Goal: Transaction & Acquisition: Subscribe to service/newsletter

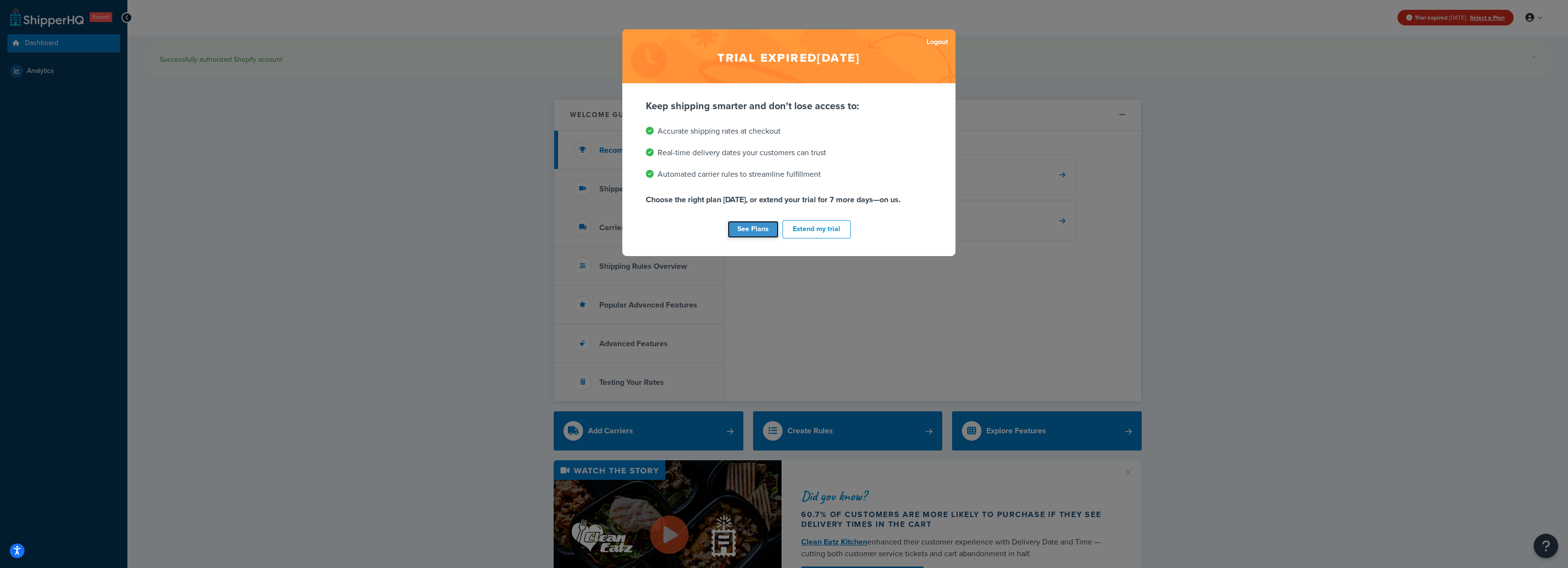
click at [766, 231] on link "See Plans" at bounding box center [753, 229] width 51 height 17
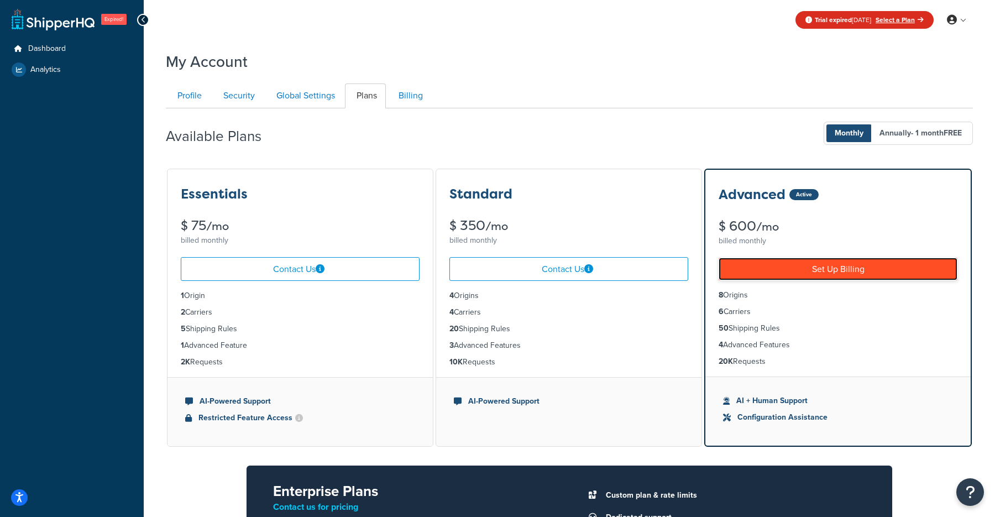
click at [807, 270] on link "Set Up Billing" at bounding box center [838, 269] width 239 height 23
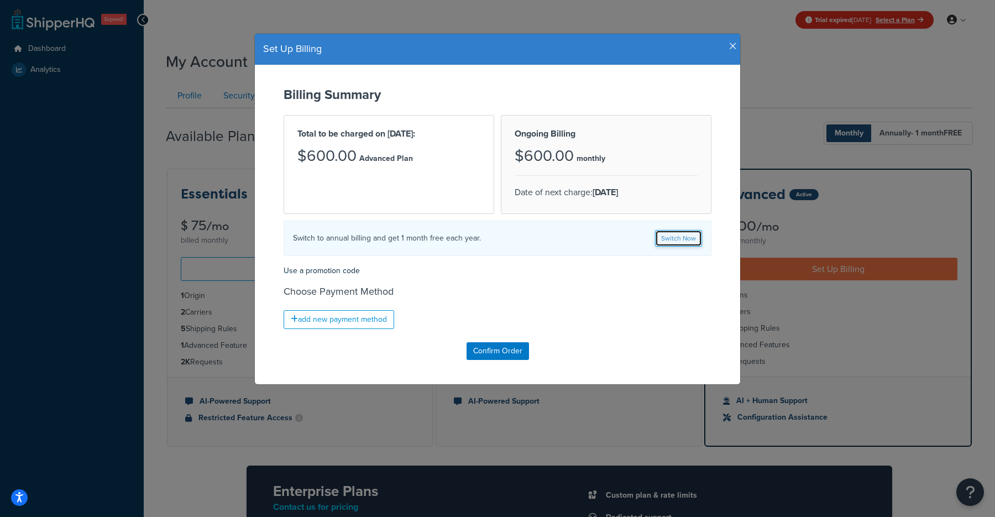
click at [673, 241] on link "Switch Now" at bounding box center [678, 238] width 47 height 17
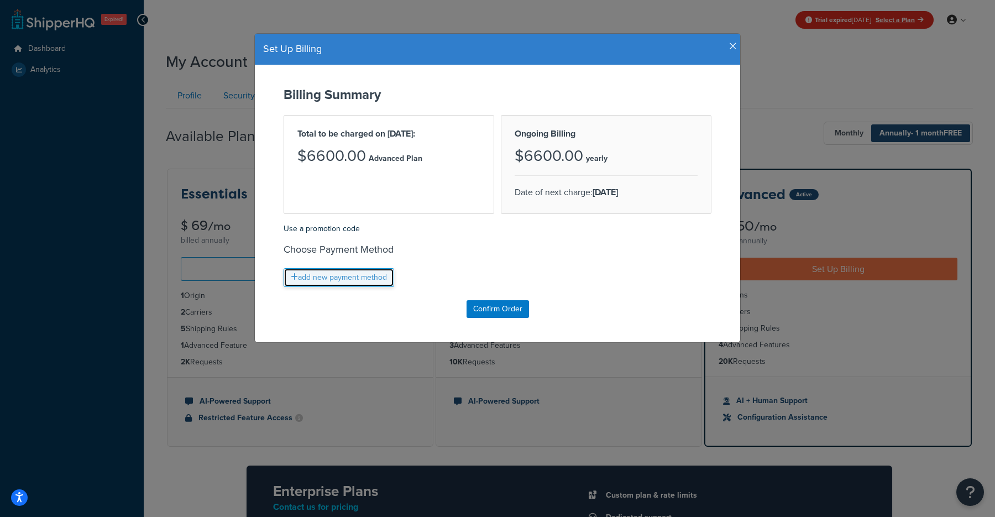
click at [354, 274] on link "add new payment method" at bounding box center [339, 277] width 111 height 19
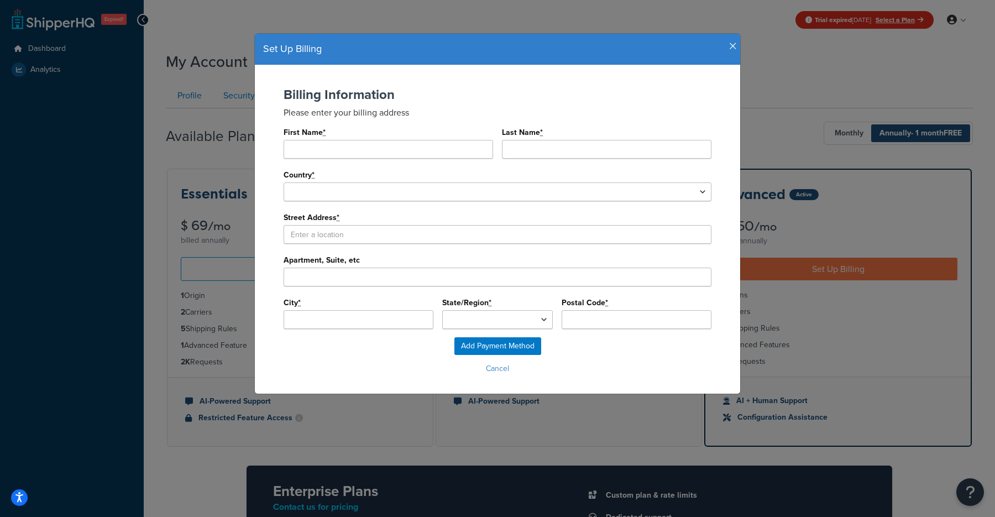
click at [727, 39] on div "Set Up Billing" at bounding box center [497, 50] width 485 height 32
click at [734, 45] on icon "button" at bounding box center [733, 46] width 8 height 10
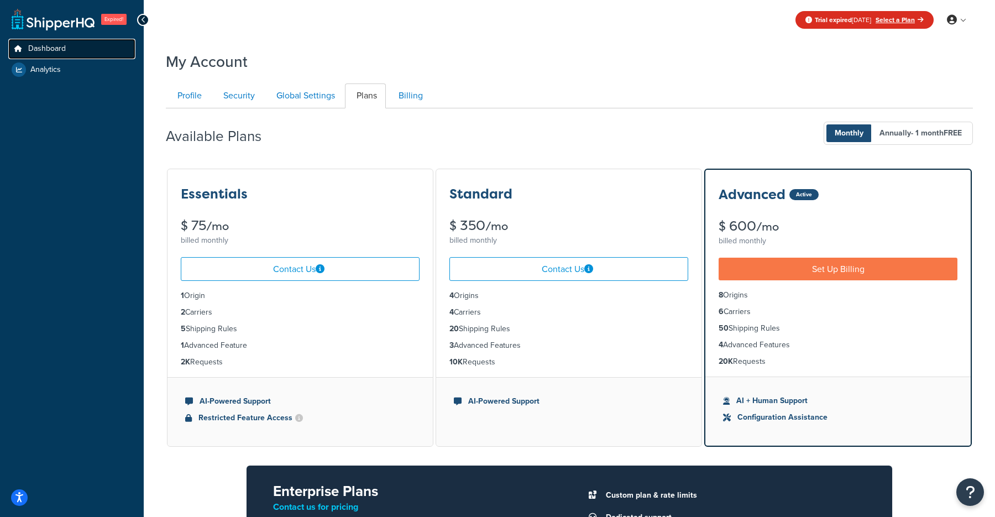
click at [41, 43] on link "Dashboard" at bounding box center [71, 49] width 127 height 20
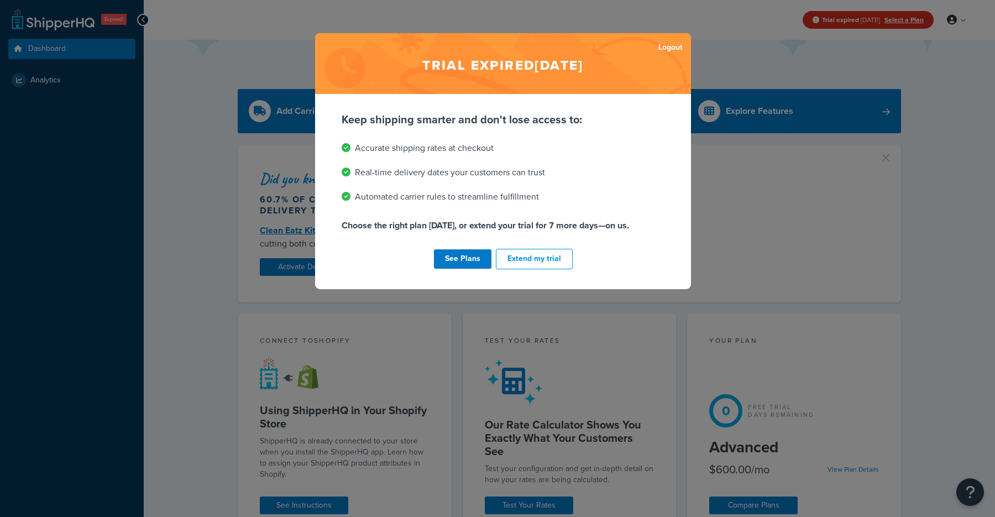
click at [221, 117] on div "Trial expired [DATE] Logout Keep shipping smarter and don't lose access to: Acc…" at bounding box center [497, 258] width 995 height 517
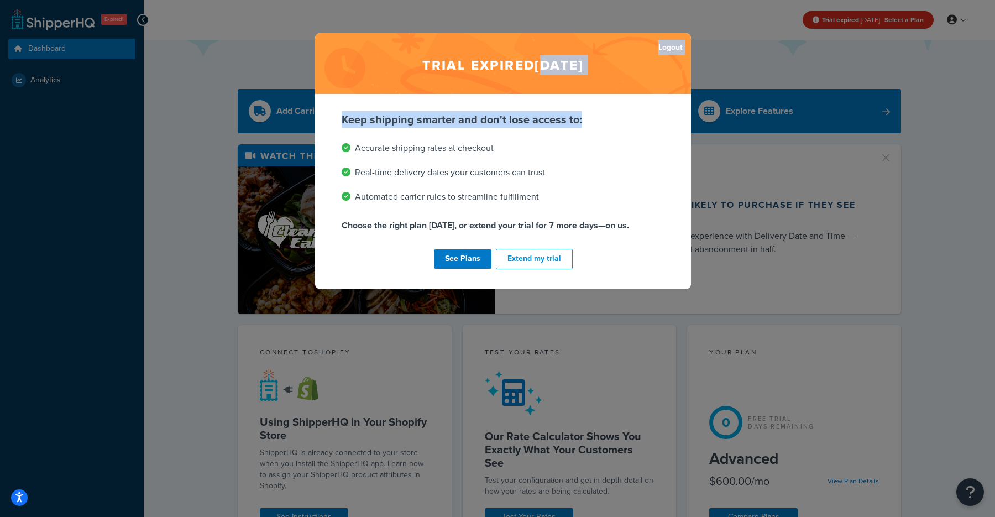
drag, startPoint x: 522, startPoint y: 63, endPoint x: 567, endPoint y: 133, distance: 82.8
click at [567, 133] on div "Trial expired Oct 15, 2025 Logout Keep shipping smarter and don't lose access t…" at bounding box center [503, 161] width 376 height 256
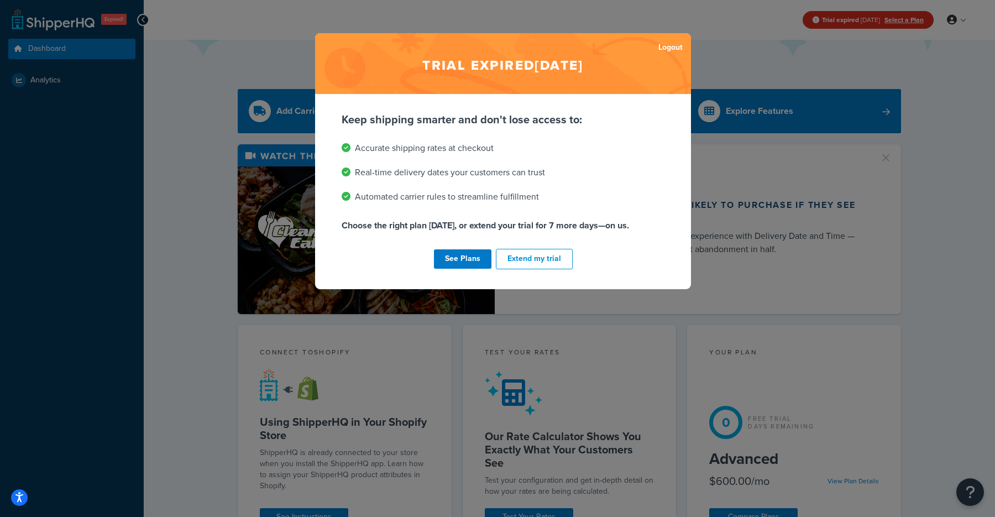
click at [410, 399] on div "Trial expired Oct 15, 2025 Logout Keep shipping smarter and don't lose access t…" at bounding box center [497, 258] width 995 height 517
click at [463, 262] on link "See Plans" at bounding box center [462, 258] width 57 height 19
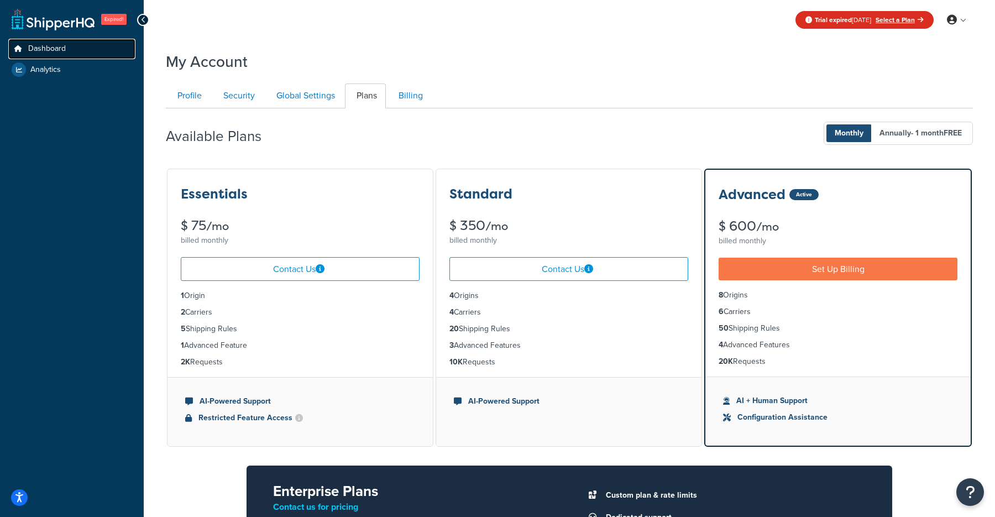
click at [49, 46] on span "Dashboard" at bounding box center [47, 48] width 38 height 9
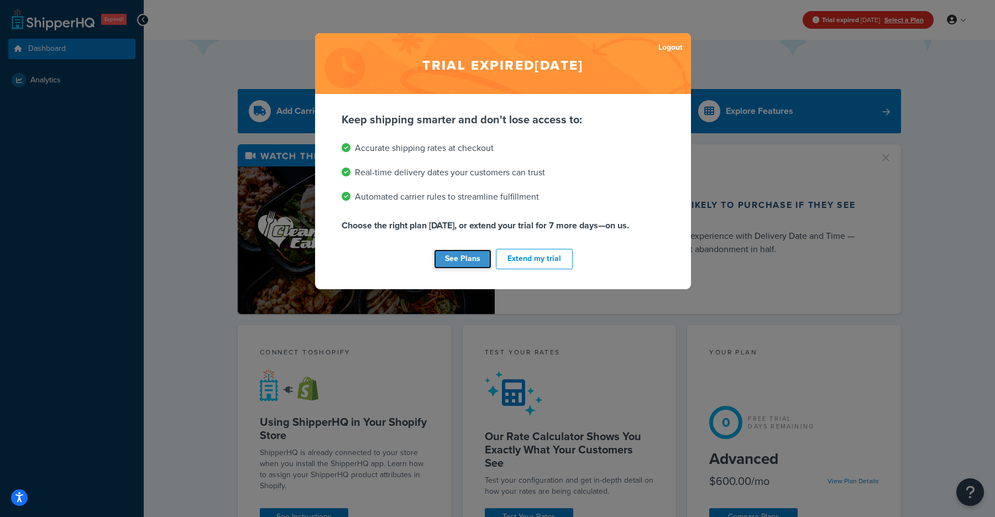
click at [458, 262] on link "See Plans" at bounding box center [462, 258] width 57 height 19
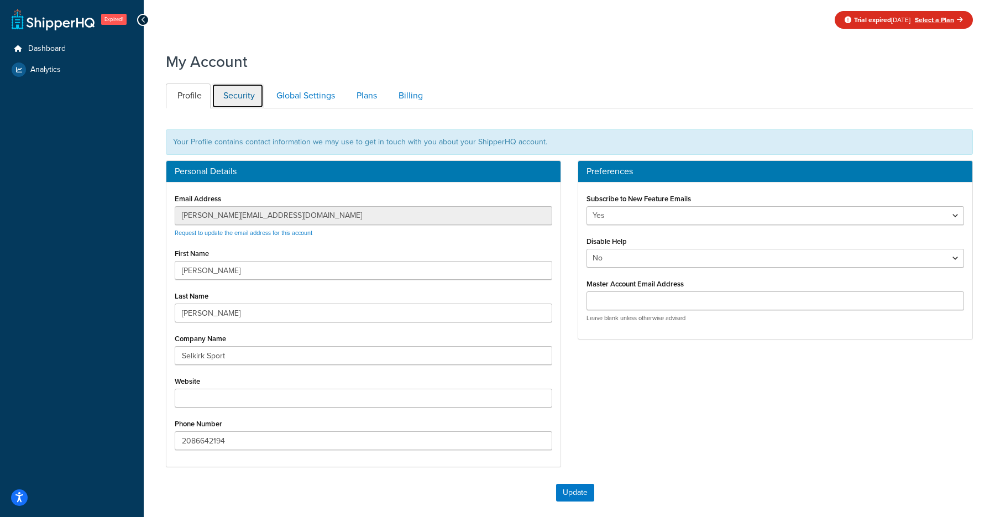
click at [244, 102] on link "Security" at bounding box center [238, 95] width 52 height 25
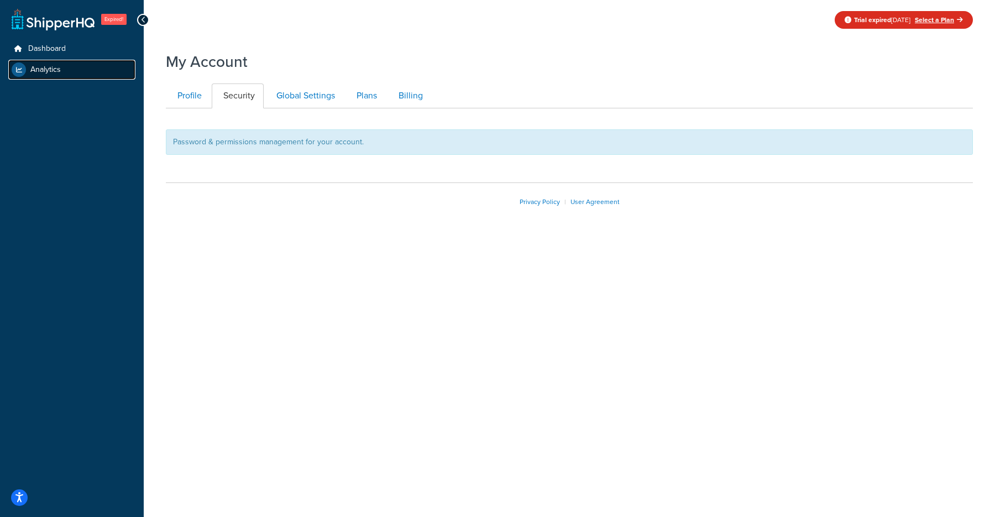
click at [57, 70] on span "Analytics" at bounding box center [45, 69] width 30 height 9
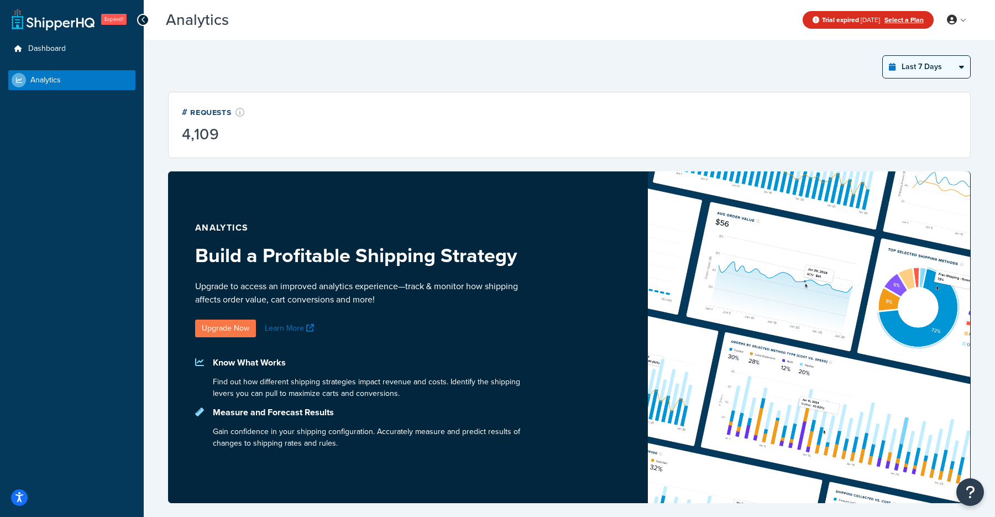
click at [942, 70] on select "Last 24 Hours Last 7 Days Last 30 Days Last 3 Months Last 6 Months Last 12 Mont…" at bounding box center [926, 67] width 87 height 22
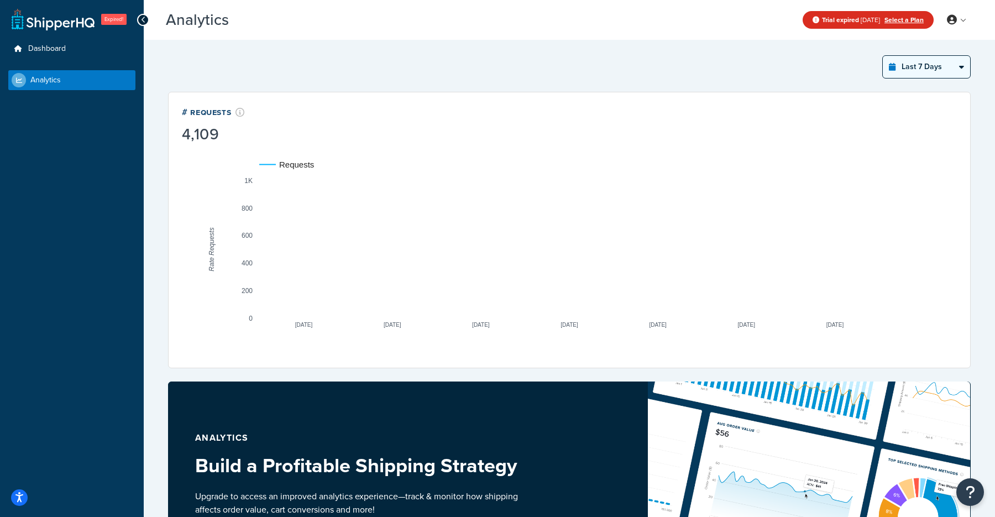
select select "last_30_days"
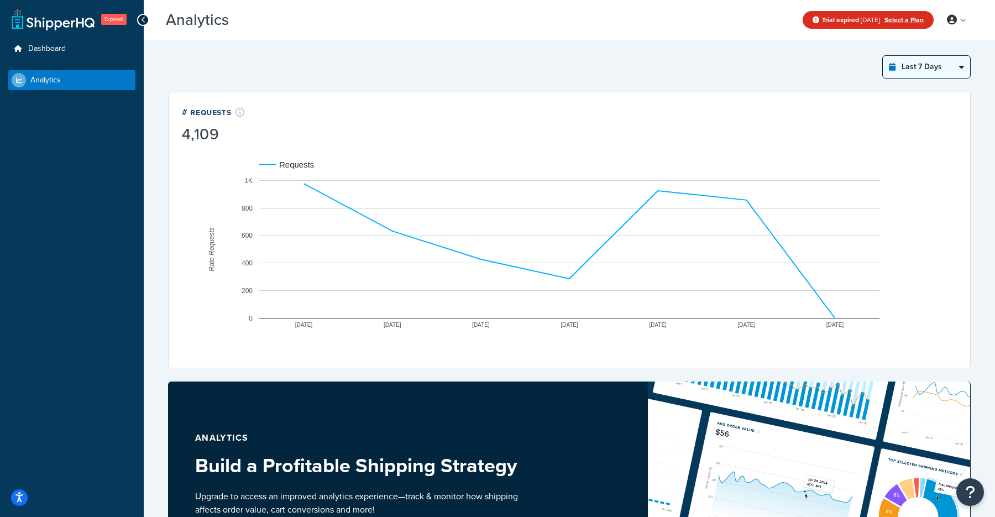
click at [884, 56] on select "Last 24 Hours Last 7 Days Last 30 Days Last 3 Months Last 6 Months Last 12 Mont…" at bounding box center [926, 67] width 87 height 22
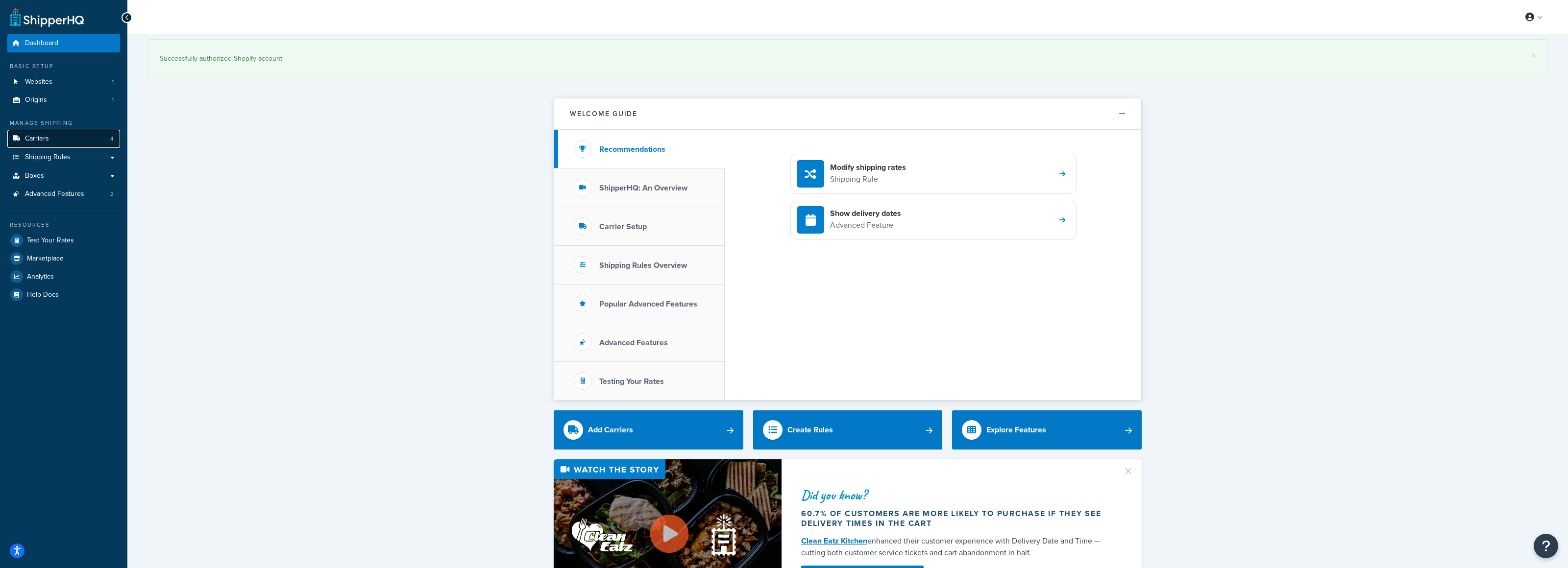
click at [80, 130] on link "Carriers 4" at bounding box center [63, 139] width 113 height 18
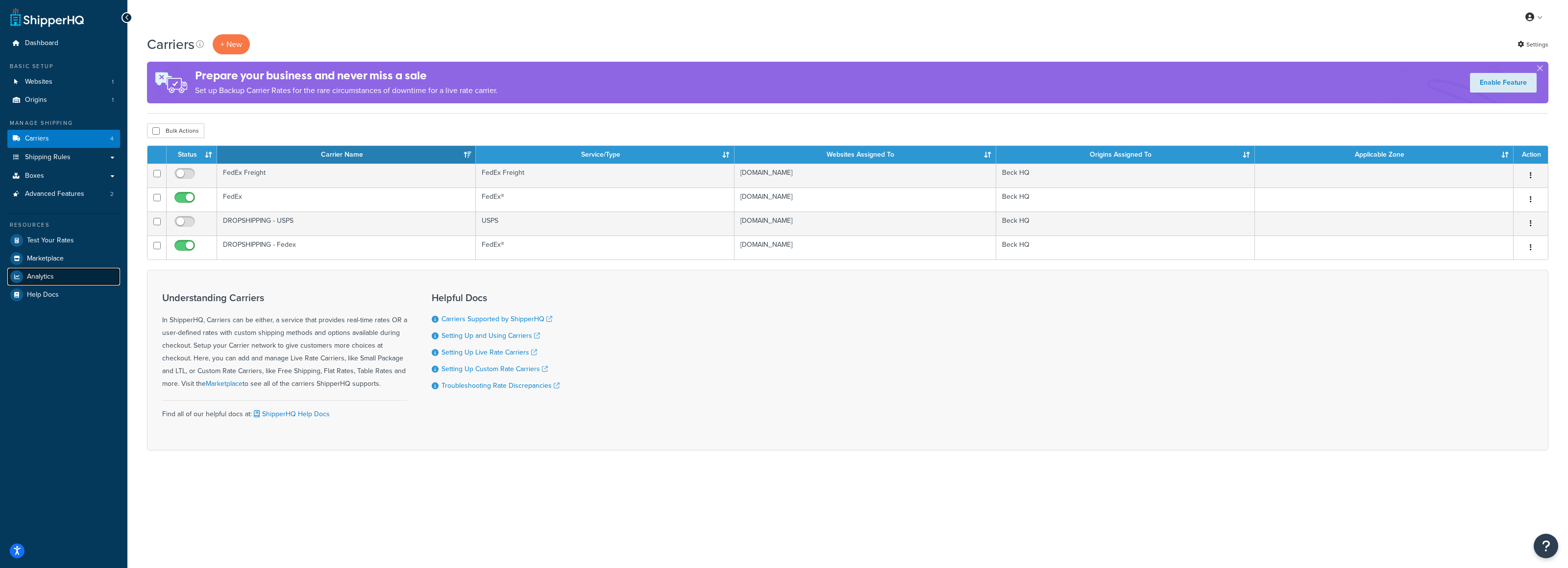
click at [78, 275] on link "Analytics" at bounding box center [63, 276] width 113 height 18
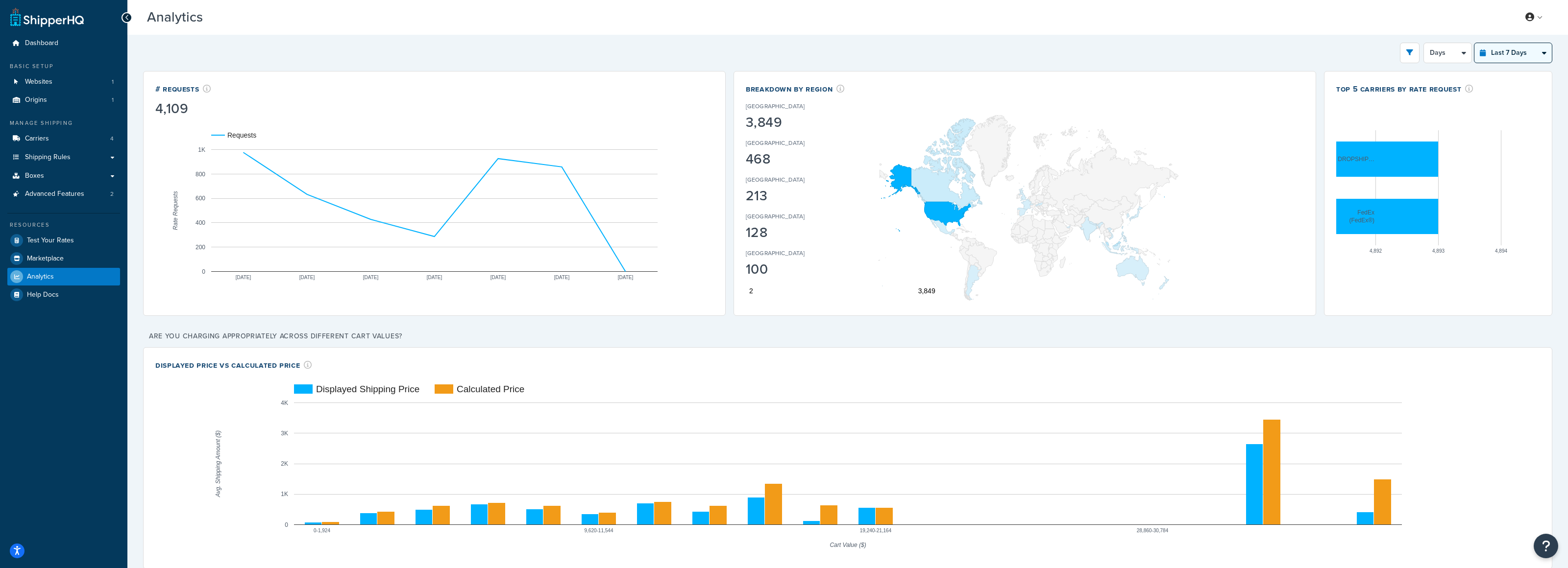
click at [1490, 45] on select "Last 24 Hours Last 7 Days Last 30 Days Last 3 Months Last 6 Months Last 12 Mont…" at bounding box center [1513, 53] width 77 height 19
select select "last_6_months"
click at [1475, 43] on select "Last 24 Hours Last 7 Days Last 30 Days Last 3 Months Last 6 Months Last 12 Mont…" at bounding box center [1513, 53] width 77 height 19
select select "1w"
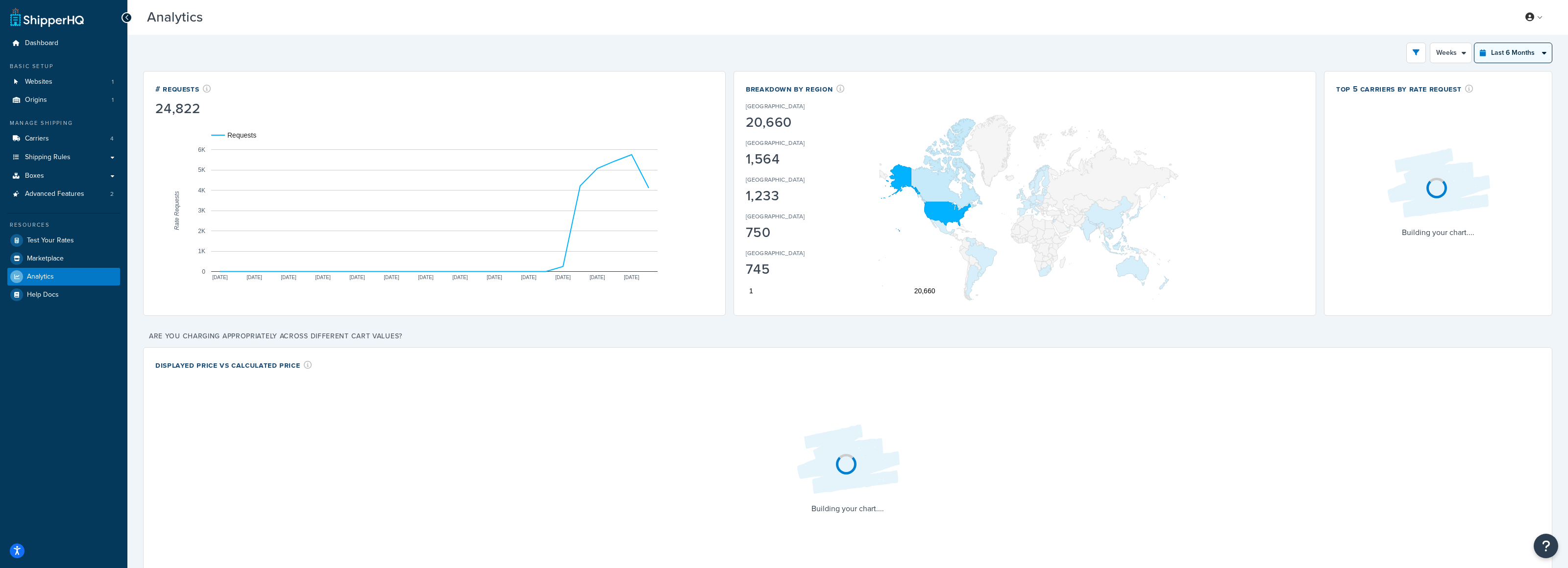
click at [1522, 49] on select "Last 24 Hours Last 7 Days Last 30 Days Last 3 Months Last 6 Months Last 12 Mont…" at bounding box center [1513, 53] width 77 height 19
